Goal: Task Accomplishment & Management: Manage account settings

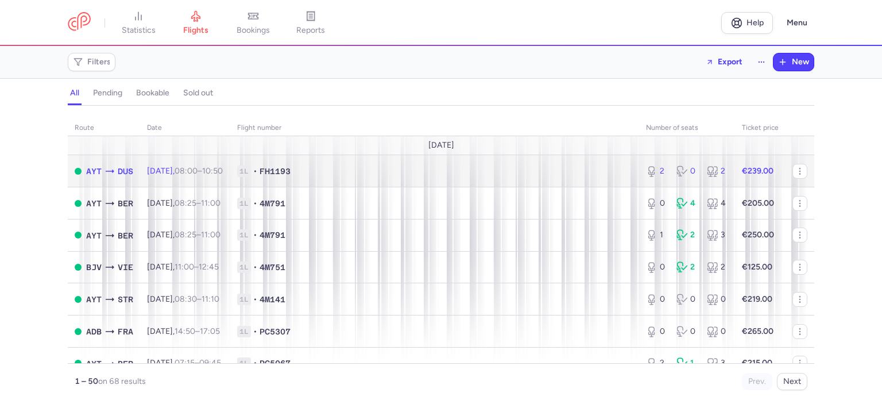
click at [370, 169] on span "1L • FH1193" at bounding box center [434, 170] width 395 height 11
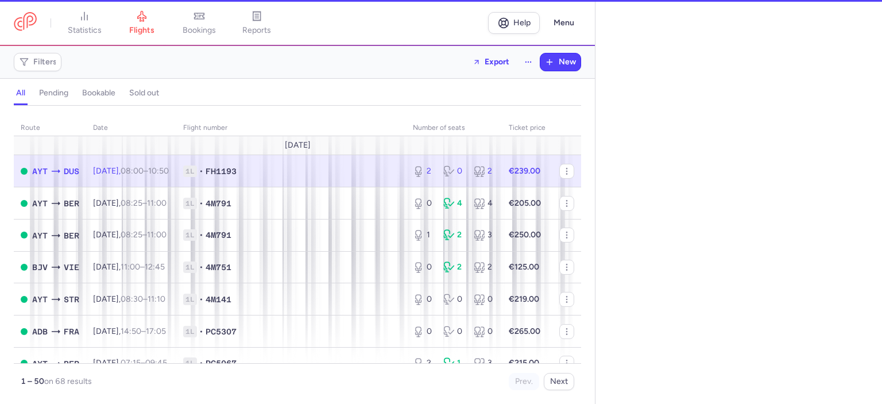
select select "days"
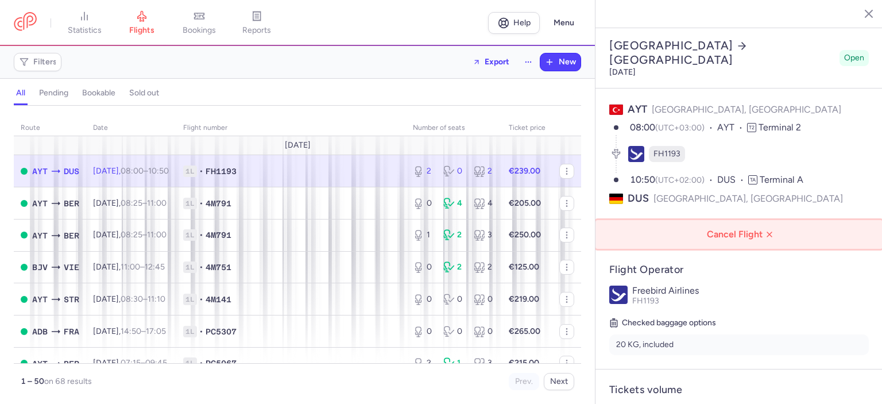
click at [741, 229] on span "Cancel Flight" at bounding box center [741, 234] width 269 height 10
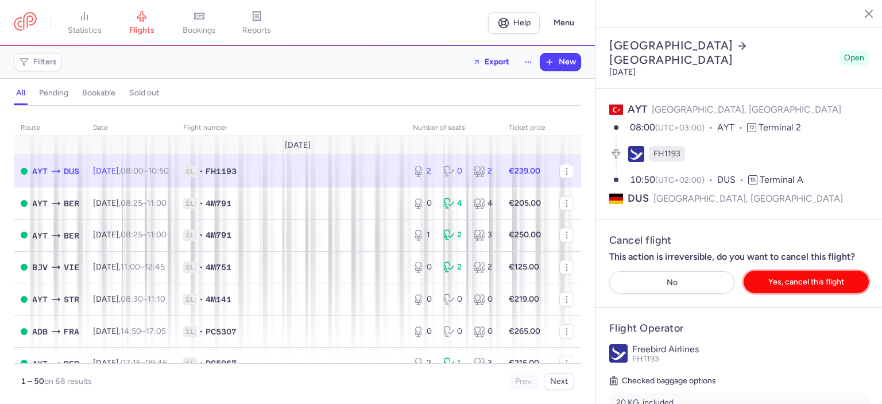
click at [790, 277] on span "Yes, cancel this flight" at bounding box center [806, 281] width 76 height 9
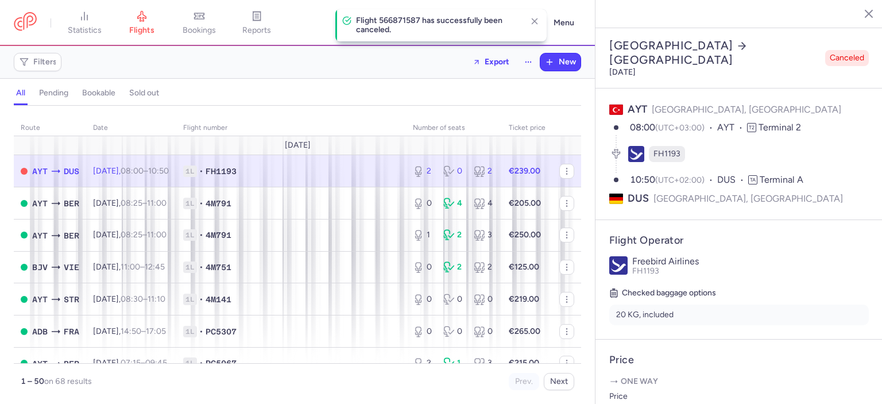
click at [859, 11] on line "button" at bounding box center [860, 13] width 6 height 6
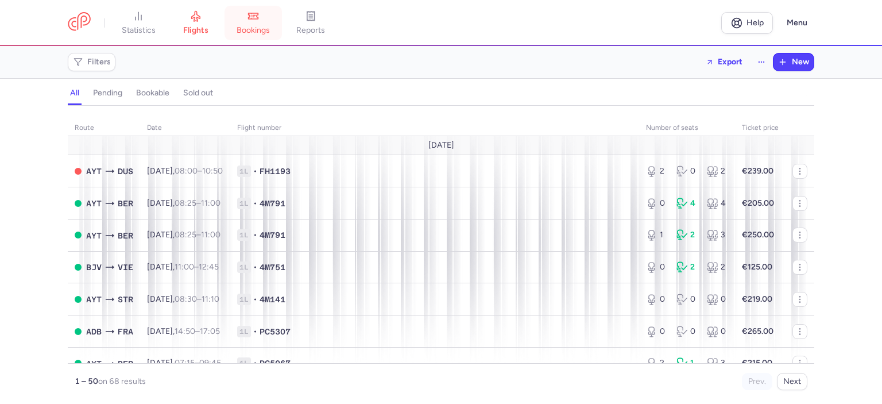
click at [255, 22] on link "bookings" at bounding box center [252, 22] width 57 height 25
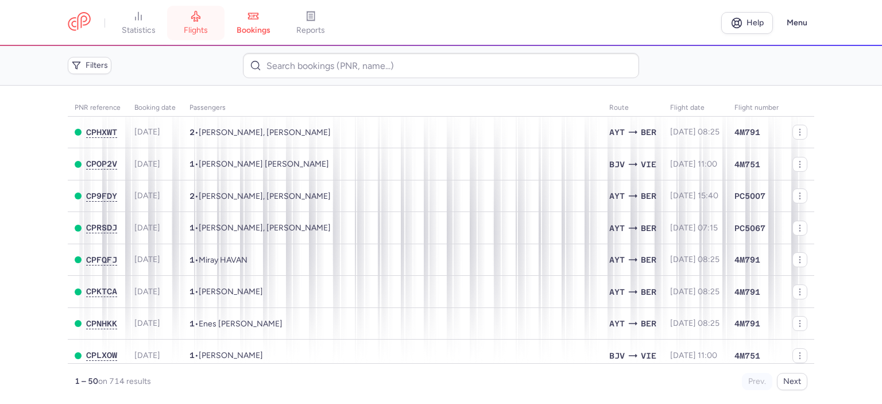
click at [198, 22] on link "flights" at bounding box center [195, 22] width 57 height 25
